Goal: Task Accomplishment & Management: Use online tool/utility

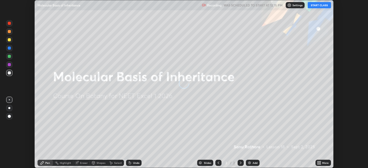
scroll to position [168, 368]
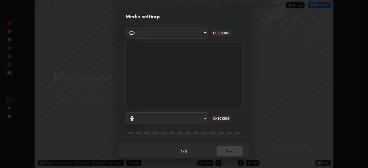
type input "48fc0a16f9878d898b75c0c4e5e46a424a6be3b5c6c23e4932c3d8132f80d268"
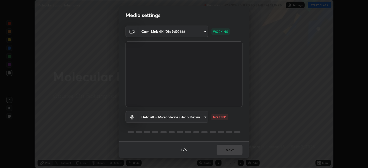
click at [201, 118] on body "Erase all Molecular Basis of Inheritance Recording WAS SCHEDULED TO START AT 12…" at bounding box center [184, 84] width 368 height 168
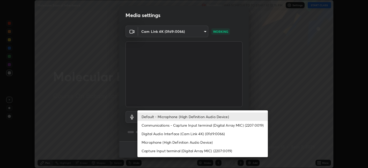
click at [212, 133] on li "Digital Audio Interface (Cam Link 4K) (0fd9:0066)" at bounding box center [203, 134] width 131 height 9
type input "37bb159c8d128e91f7afa646b2f2de1afaffda05be14b18c73eefefa0d46a9ca"
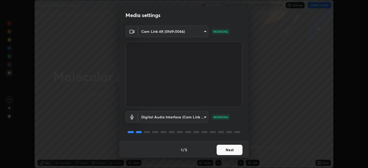
click at [233, 149] on button "Next" at bounding box center [230, 150] width 26 height 10
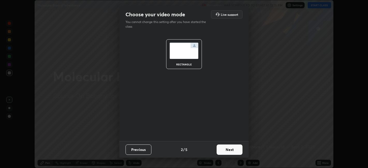
scroll to position [0, 0]
click at [234, 150] on button "Next" at bounding box center [230, 150] width 26 height 10
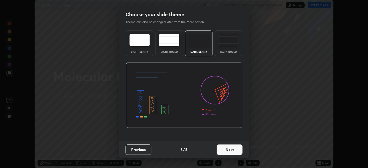
click at [238, 149] on button "Next" at bounding box center [230, 150] width 26 height 10
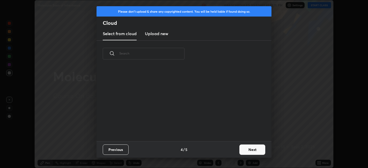
click at [252, 151] on button "Next" at bounding box center [253, 150] width 26 height 10
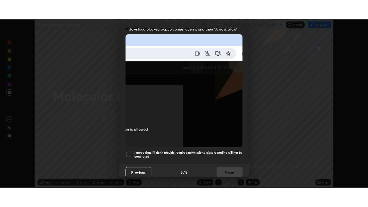
scroll to position [107, 0]
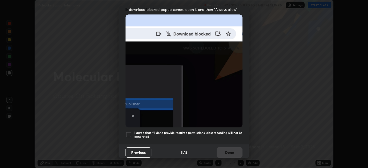
click at [128, 132] on div at bounding box center [129, 135] width 6 height 6
click at [229, 148] on button "Done" at bounding box center [230, 153] width 26 height 10
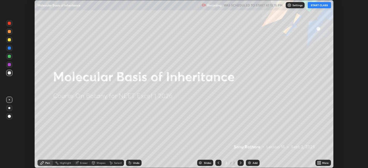
click at [321, 163] on icon at bounding box center [319, 163] width 4 height 4
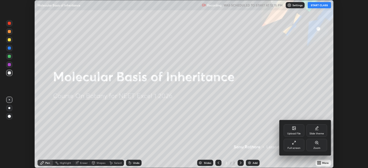
click at [296, 146] on div "Full screen" at bounding box center [294, 145] width 21 height 12
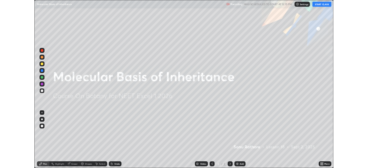
scroll to position [207, 368]
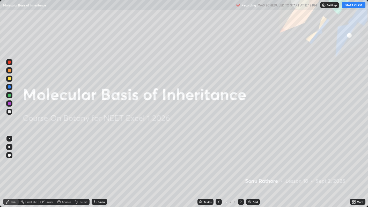
click at [355, 5] on button "START CLASS" at bounding box center [353, 5] width 23 height 6
click at [357, 168] on div "More" at bounding box center [360, 202] width 6 height 3
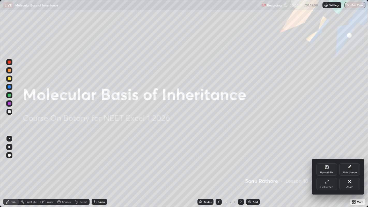
click at [327, 168] on icon at bounding box center [327, 182] width 4 height 4
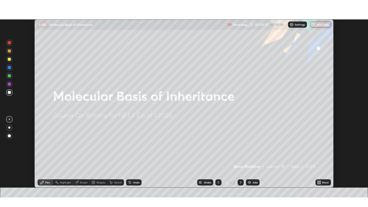
scroll to position [25731, 25531]
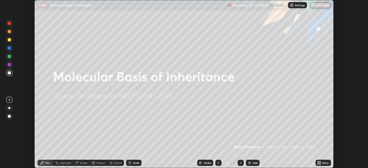
click at [320, 164] on icon at bounding box center [320, 163] width 1 height 1
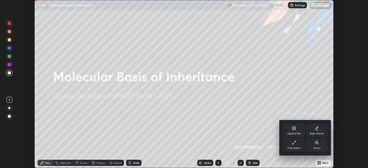
click at [296, 144] on icon at bounding box center [294, 143] width 4 height 4
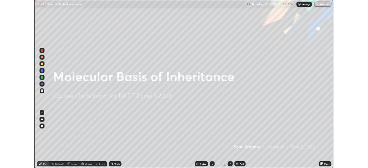
scroll to position [207, 368]
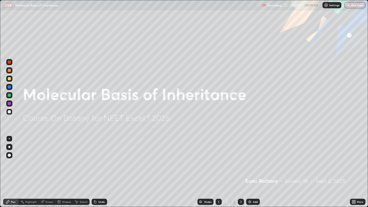
click at [251, 168] on div "Add" at bounding box center [253, 202] width 14 height 6
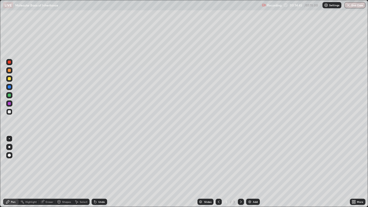
click at [255, 168] on div "Add" at bounding box center [255, 202] width 5 height 3
click at [48, 168] on div "Eraser" at bounding box center [50, 202] width 8 height 3
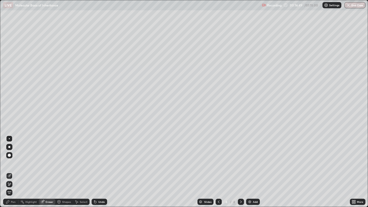
click at [10, 168] on div "Pen" at bounding box center [11, 202] width 16 height 6
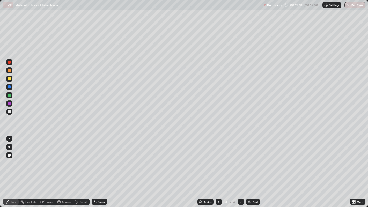
click at [355, 168] on icon at bounding box center [354, 202] width 1 height 1
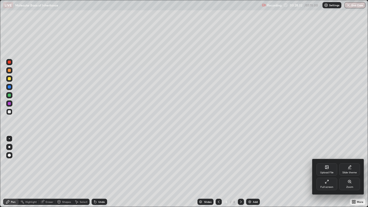
click at [325, 168] on div "Full screen" at bounding box center [327, 184] width 21 height 12
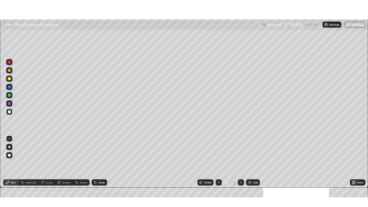
scroll to position [25731, 25531]
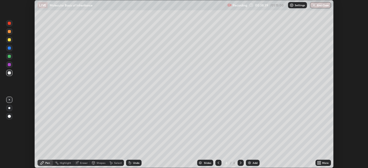
click at [325, 163] on div "More" at bounding box center [325, 163] width 6 height 3
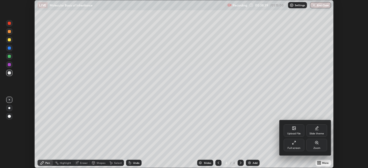
click at [294, 144] on icon at bounding box center [294, 143] width 4 height 4
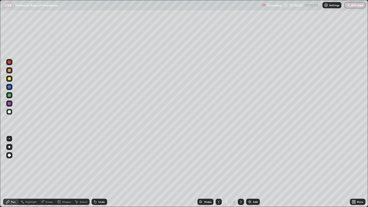
scroll to position [207, 368]
click at [352, 5] on button "End Class" at bounding box center [355, 5] width 21 height 6
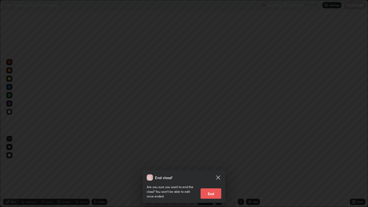
click at [212, 168] on button "End" at bounding box center [211, 194] width 21 height 10
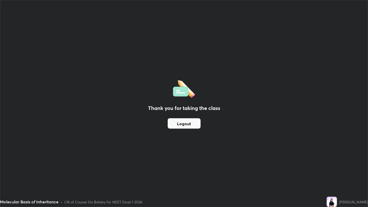
click at [186, 122] on button "Logout" at bounding box center [184, 123] width 33 height 10
click at [186, 121] on button "Logout" at bounding box center [184, 123] width 33 height 10
click at [181, 124] on button "Logout" at bounding box center [184, 123] width 33 height 10
click at [181, 123] on button "Logout" at bounding box center [184, 123] width 33 height 10
click at [184, 124] on button "Logout" at bounding box center [184, 123] width 33 height 10
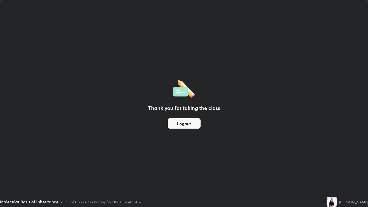
click at [184, 124] on button "Logout" at bounding box center [184, 123] width 33 height 10
click at [185, 124] on button "Logout" at bounding box center [184, 123] width 33 height 10
click at [184, 124] on button "Logout" at bounding box center [184, 123] width 33 height 10
